Goal: Book appointment/travel/reservation

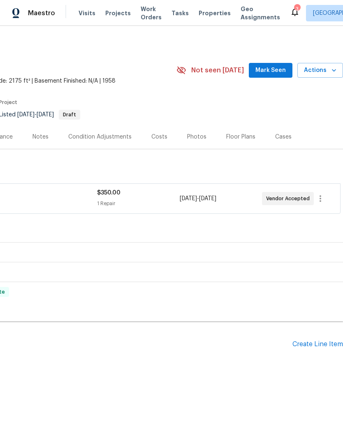
scroll to position [0, 122]
click at [332, 67] on icon "button" at bounding box center [334, 70] width 8 height 8
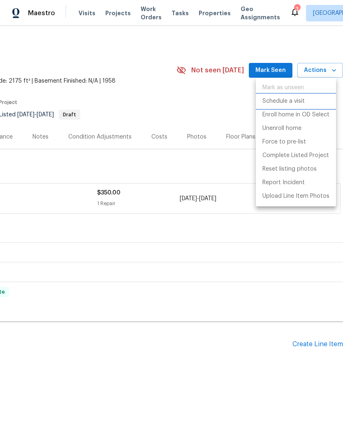
click at [305, 95] on li "Schedule a visit" at bounding box center [296, 102] width 80 height 14
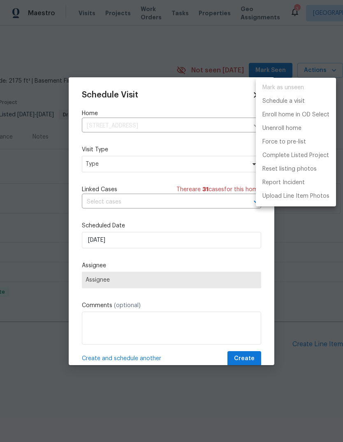
click at [195, 158] on div at bounding box center [171, 221] width 343 height 442
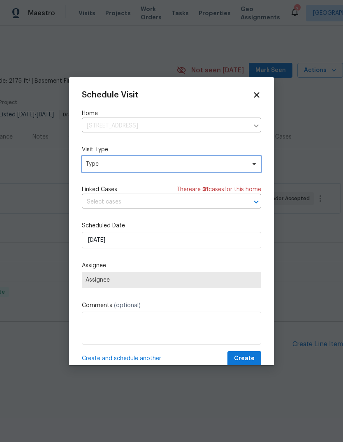
click at [188, 164] on span "Type" at bounding box center [166, 164] width 160 height 8
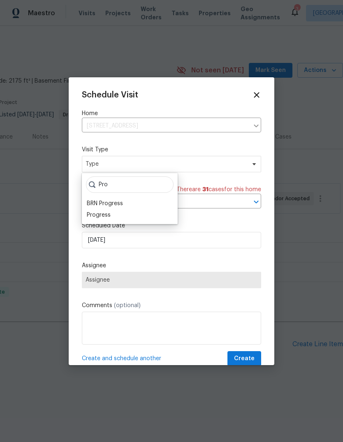
type input "Pro"
click at [92, 211] on div "Progress" at bounding box center [99, 215] width 24 height 8
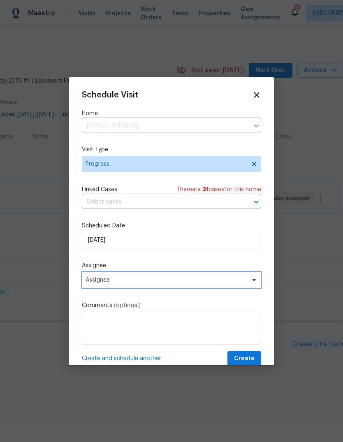
click at [94, 283] on span "Assignee" at bounding box center [166, 280] width 161 height 7
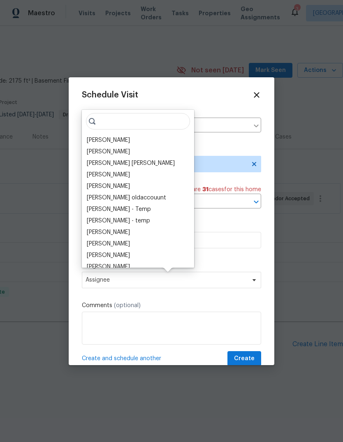
click at [93, 133] on div "Caleb Hurst Vinodh Kumar Mohammed Moshin Ali Vinod Kumar Sayali Pendse Julia O'…" at bounding box center [138, 189] width 112 height 158
click at [103, 141] on div "[PERSON_NAME]" at bounding box center [108, 140] width 43 height 8
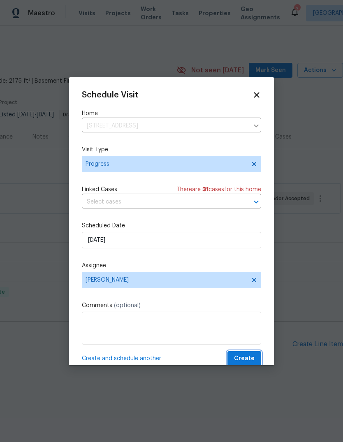
click at [251, 360] on span "Create" at bounding box center [244, 359] width 21 height 10
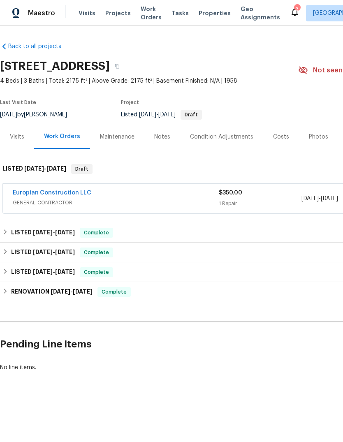
click at [20, 140] on div "Visits" at bounding box center [17, 137] width 14 height 8
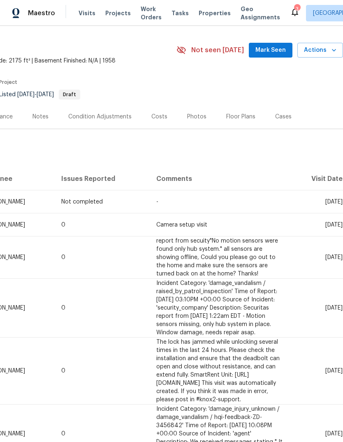
scroll to position [20, 122]
